Goal: Task Accomplishment & Management: Use online tool/utility

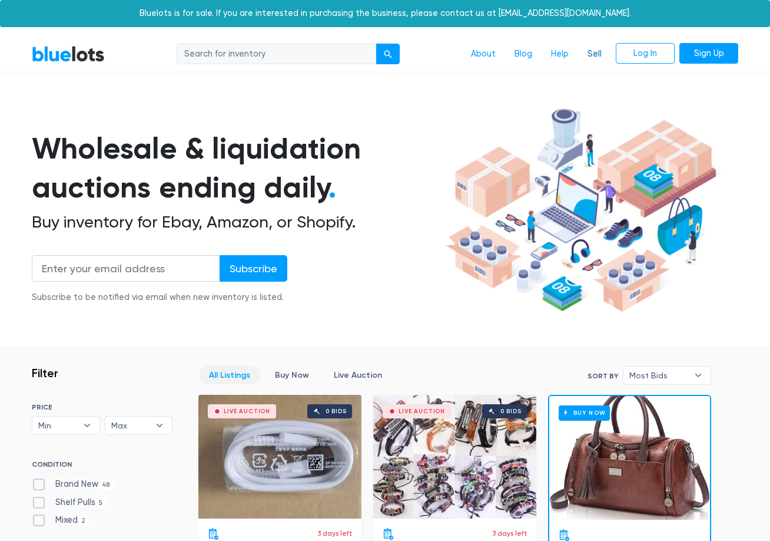
click at [586, 51] on link "Sell" at bounding box center [594, 54] width 33 height 22
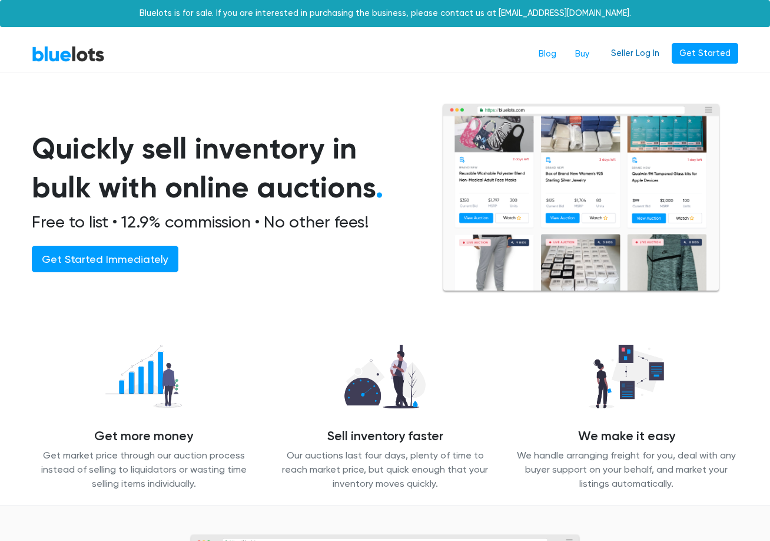
click at [638, 59] on link "Seller Log In" at bounding box center [636, 53] width 64 height 21
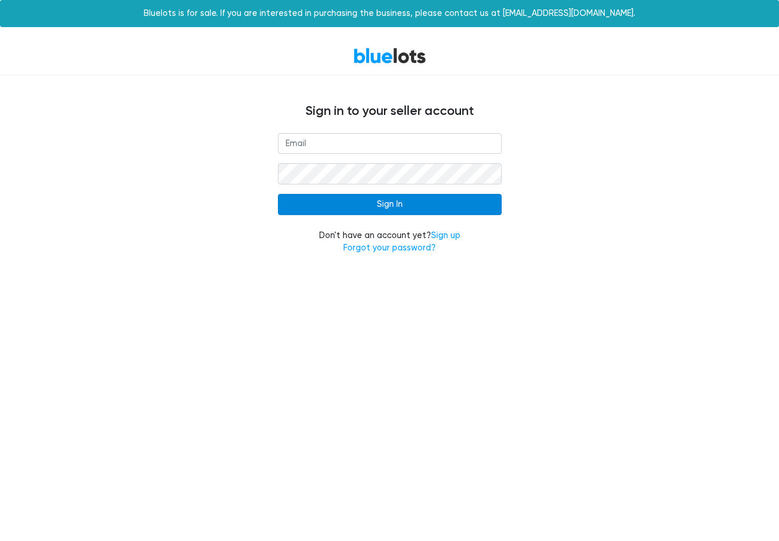
type input "[EMAIL_ADDRESS][DOMAIN_NAME]"
click at [400, 210] on input "Sign In" at bounding box center [390, 204] width 224 height 21
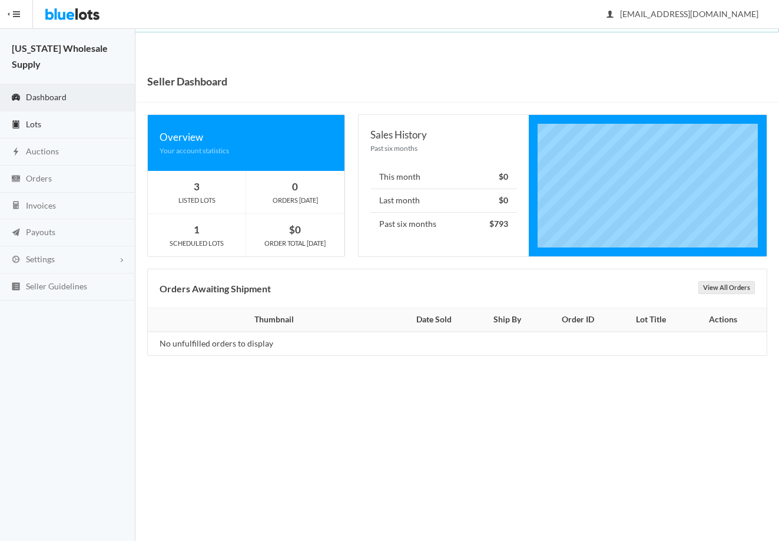
click at [33, 119] on span "Lots" at bounding box center [33, 124] width 15 height 10
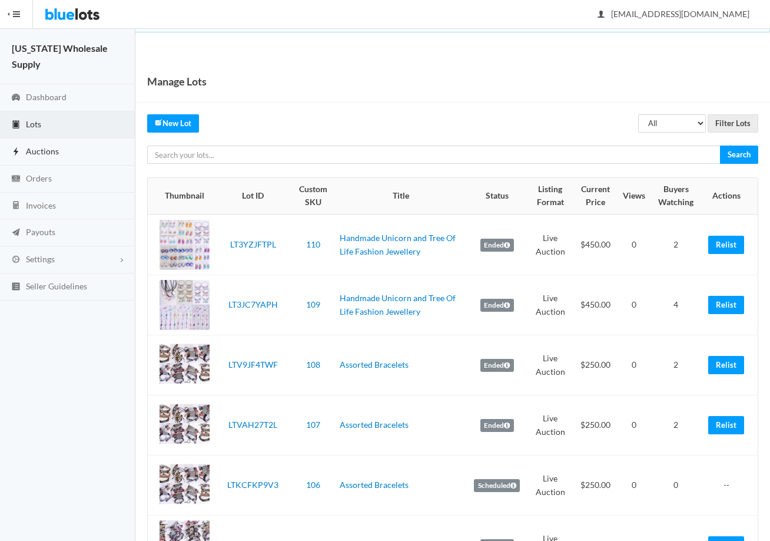
click at [37, 146] on span "Auctions" at bounding box center [42, 151] width 33 height 10
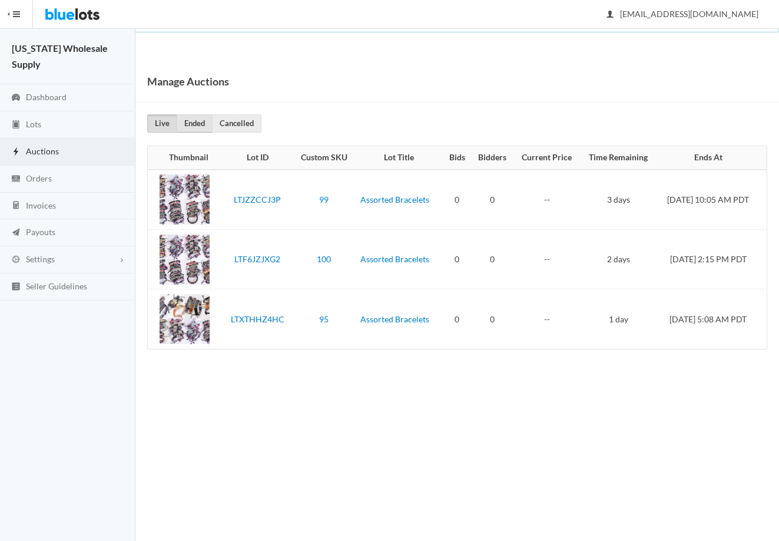
click at [188, 117] on link "Ended" at bounding box center [195, 123] width 36 height 18
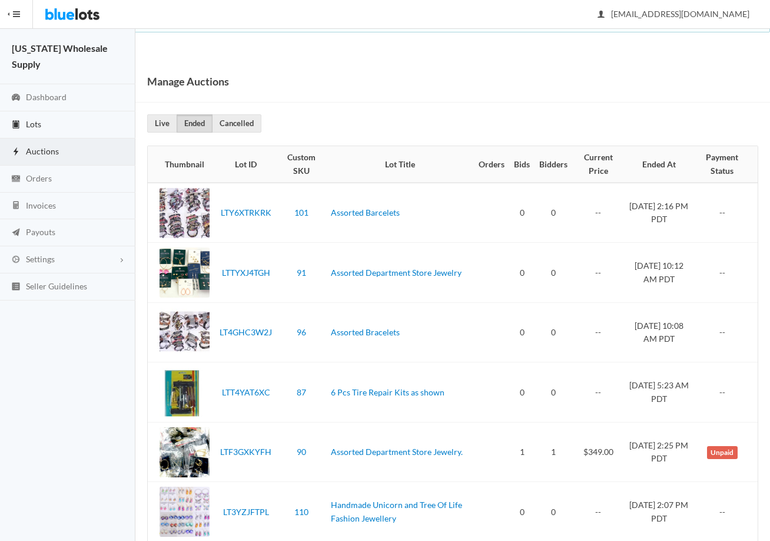
click at [34, 119] on span "Lots" at bounding box center [33, 124] width 15 height 10
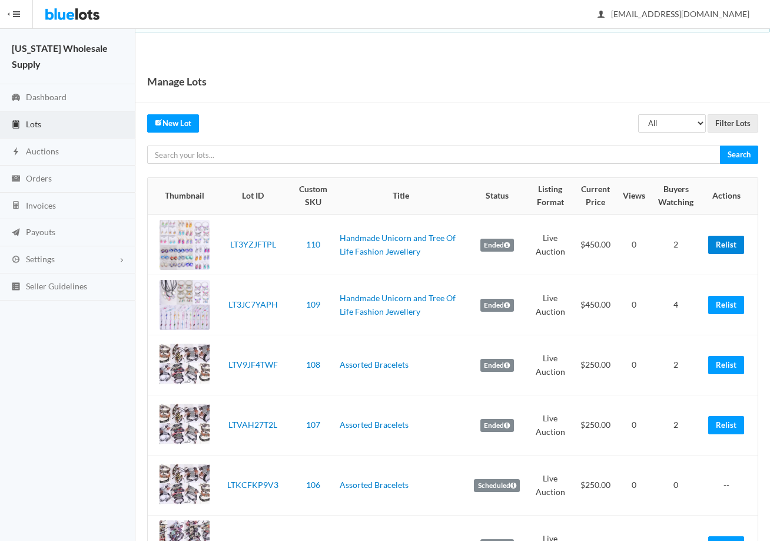
drag, startPoint x: 722, startPoint y: 237, endPoint x: 485, endPoint y: 54, distance: 299.3
click at [722, 237] on link "Relist" at bounding box center [726, 245] width 36 height 18
